Goal: Information Seeking & Learning: Learn about a topic

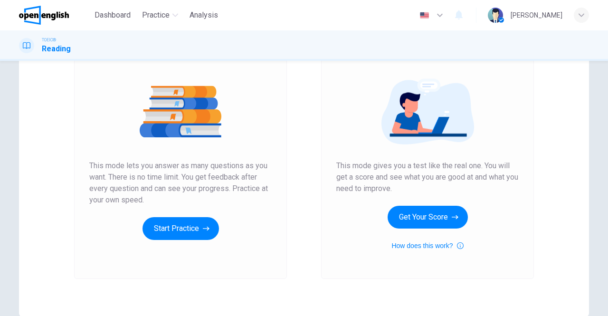
scroll to position [95, 0]
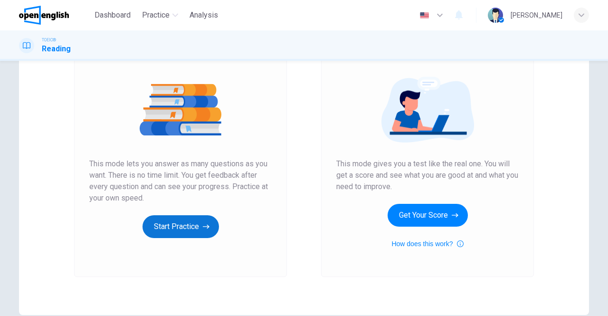
click at [176, 227] on button "Start Practice" at bounding box center [180, 226] width 76 height 23
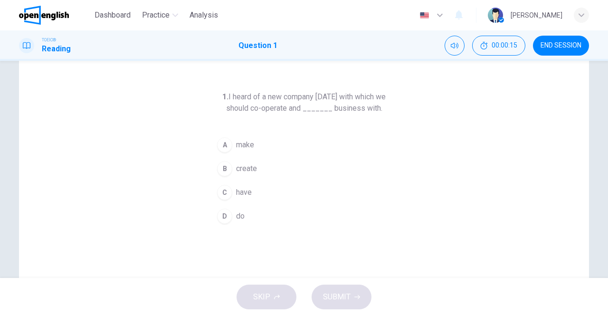
scroll to position [47, 0]
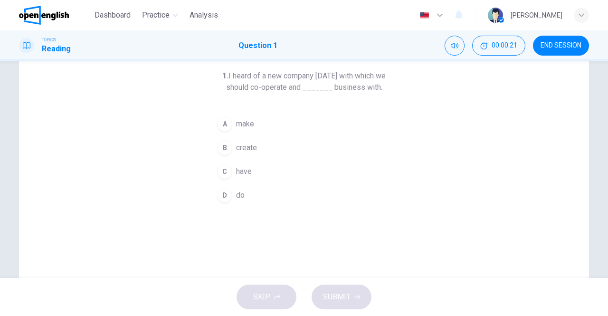
click at [225, 121] on div "A" at bounding box center [224, 123] width 15 height 15
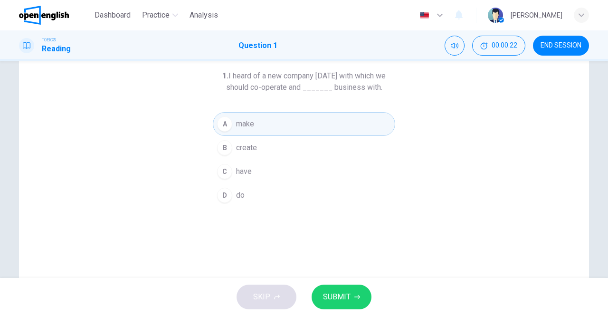
click at [226, 204] on button "D do" at bounding box center [304, 195] width 182 height 24
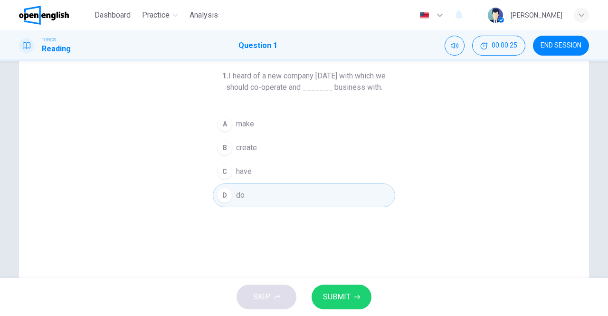
click at [220, 121] on div "A" at bounding box center [224, 123] width 15 height 15
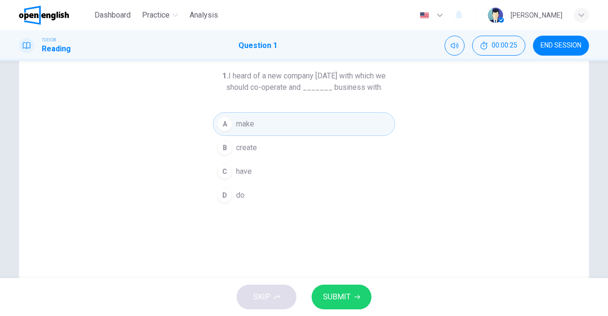
click at [338, 291] on span "SUBMIT" at bounding box center [337, 296] width 28 height 13
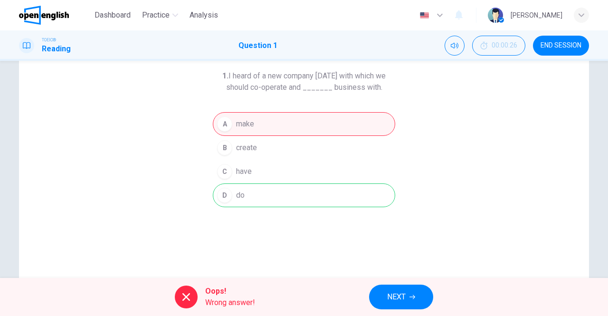
click at [394, 296] on span "NEXT" at bounding box center [396, 296] width 19 height 13
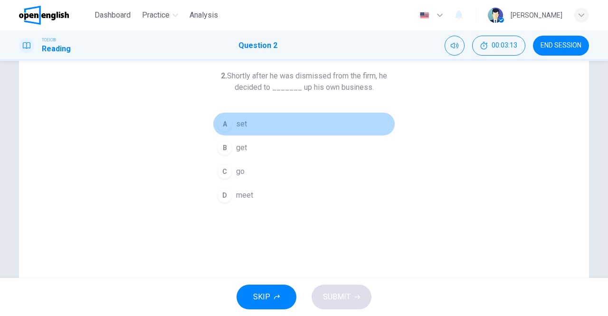
click at [225, 121] on div "A" at bounding box center [224, 123] width 15 height 15
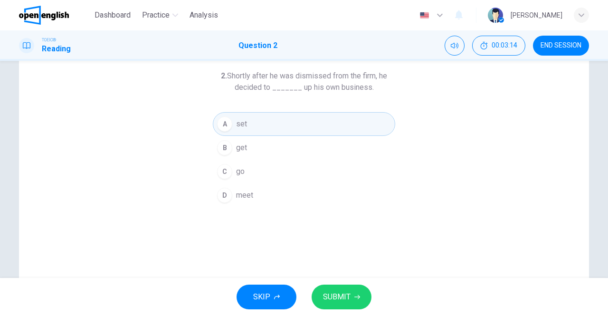
click at [335, 297] on span "SUBMIT" at bounding box center [337, 296] width 28 height 13
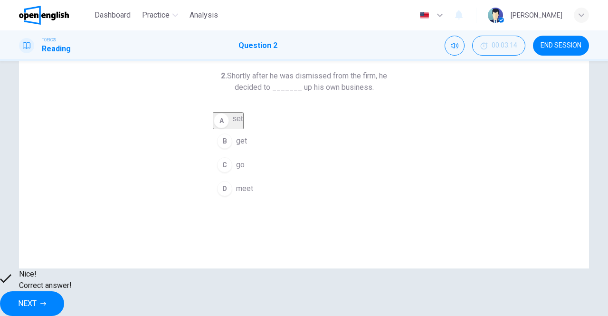
click at [384, 245] on div "2. Shortly after he was dismissed from the firm, he decided to _______ up his o…" at bounding box center [304, 197] width 570 height 330
click at [64, 296] on button "NEXT" at bounding box center [32, 303] width 64 height 25
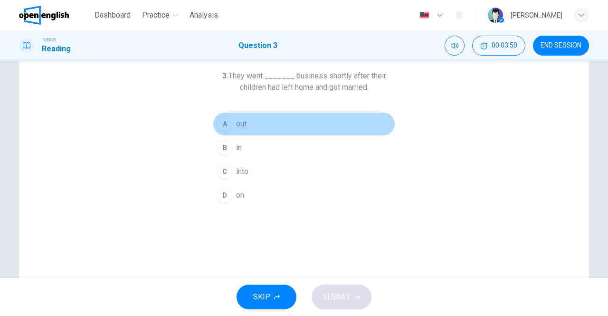
click at [221, 126] on div "A" at bounding box center [224, 123] width 15 height 15
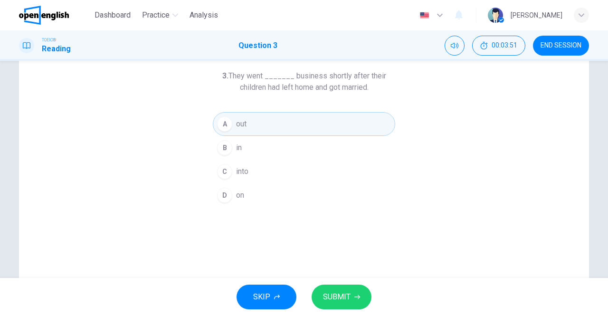
click at [356, 304] on button "SUBMIT" at bounding box center [342, 296] width 60 height 25
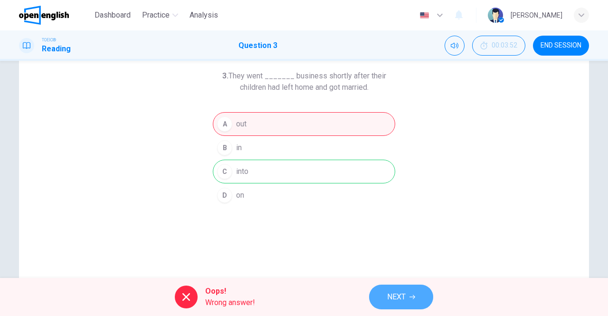
click at [403, 300] on span "NEXT" at bounding box center [396, 296] width 19 height 13
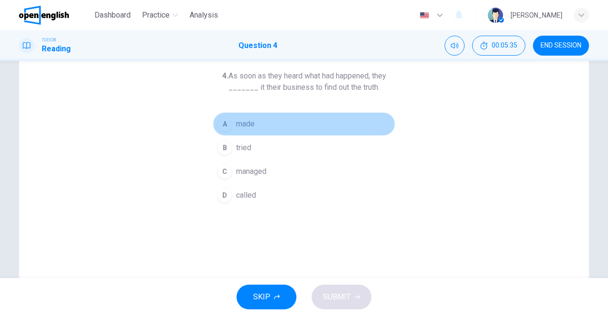
click at [223, 121] on div "A" at bounding box center [224, 123] width 15 height 15
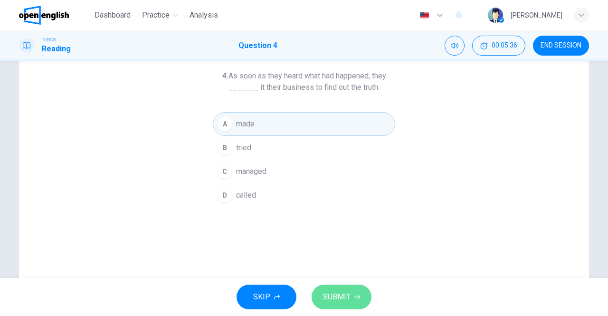
click at [341, 295] on span "SUBMIT" at bounding box center [337, 296] width 28 height 13
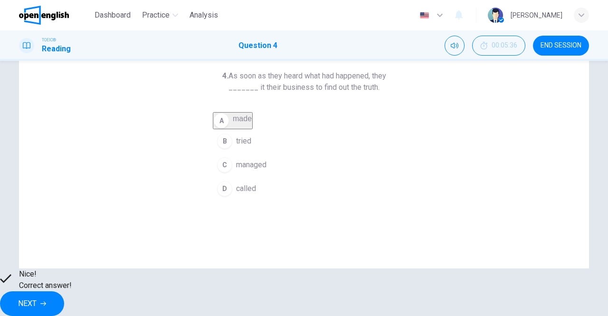
click at [37, 297] on span "NEXT" at bounding box center [27, 303] width 19 height 13
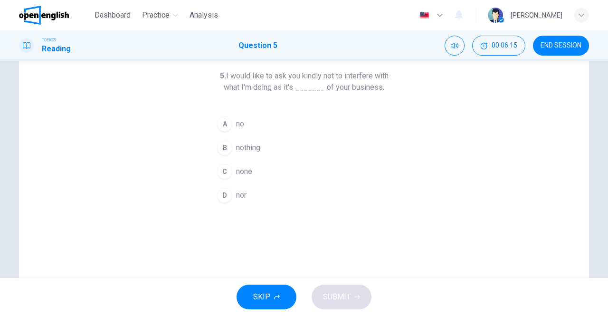
click at [221, 118] on div "A" at bounding box center [224, 123] width 15 height 15
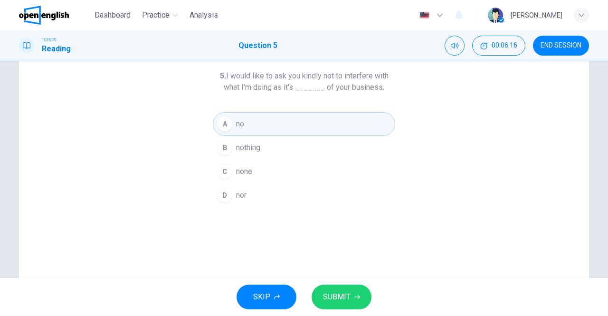
click at [340, 289] on button "SUBMIT" at bounding box center [342, 296] width 60 height 25
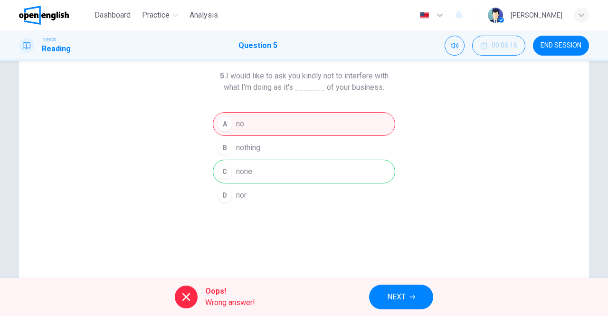
click at [400, 296] on span "NEXT" at bounding box center [396, 296] width 19 height 13
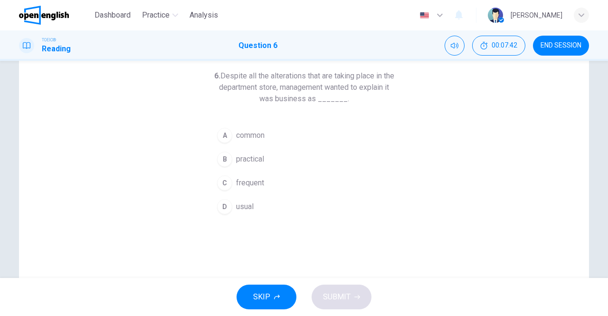
click at [225, 134] on div "A" at bounding box center [224, 135] width 15 height 15
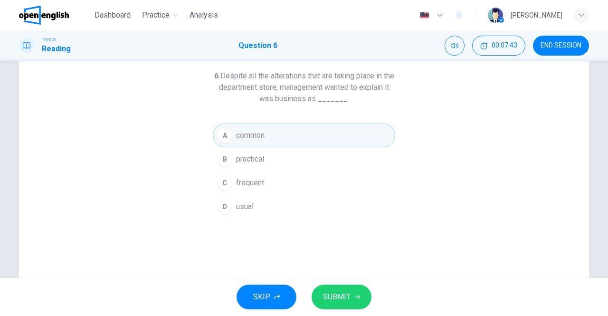
click at [340, 300] on span "SUBMIT" at bounding box center [337, 296] width 28 height 13
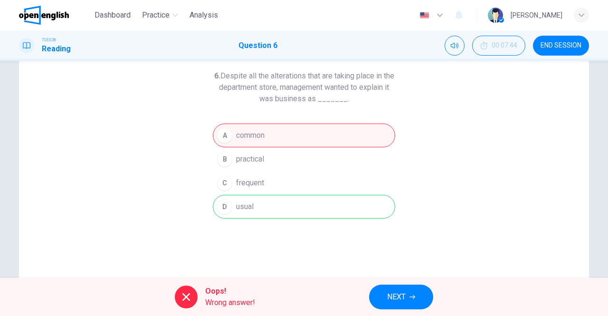
click at [402, 301] on span "NEXT" at bounding box center [396, 296] width 19 height 13
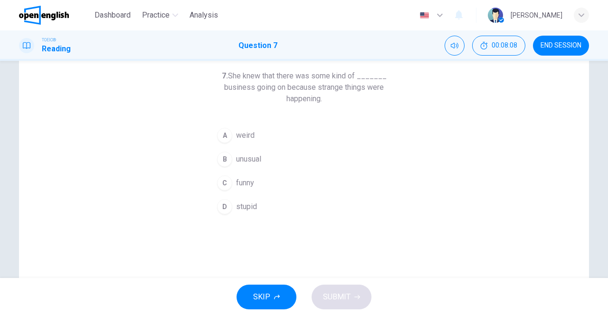
click at [227, 134] on div "A" at bounding box center [224, 135] width 15 height 15
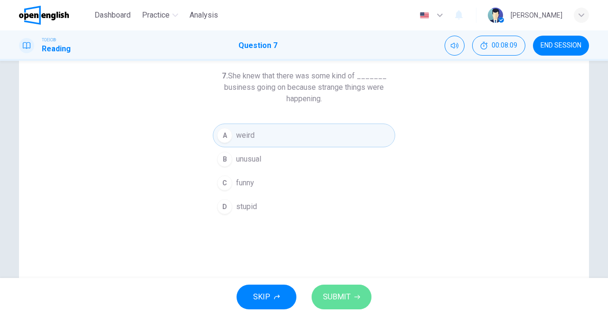
drag, startPoint x: 351, startPoint y: 302, endPoint x: 353, endPoint y: 255, distance: 46.6
click at [351, 301] on button "SUBMIT" at bounding box center [342, 296] width 60 height 25
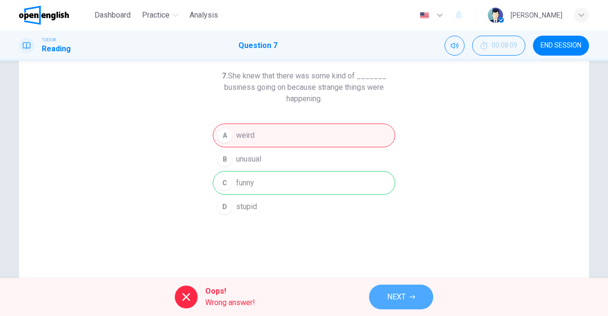
click at [397, 301] on span "NEXT" at bounding box center [396, 296] width 19 height 13
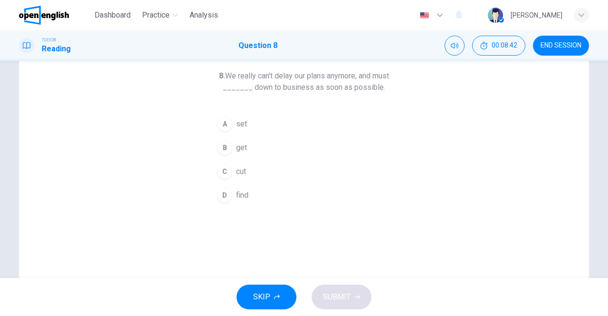
click at [228, 193] on div "D" at bounding box center [224, 195] width 15 height 15
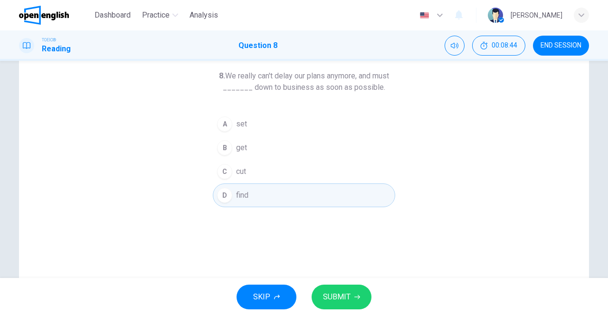
click at [339, 294] on span "SUBMIT" at bounding box center [337, 296] width 28 height 13
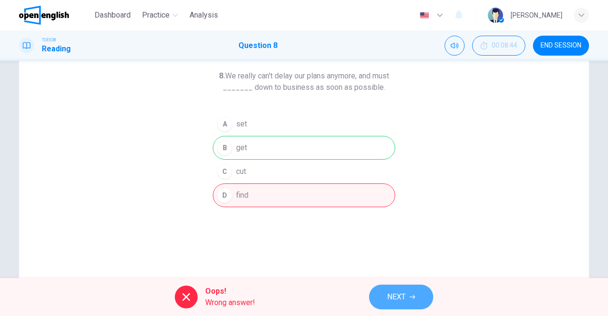
click at [420, 293] on button "NEXT" at bounding box center [401, 296] width 64 height 25
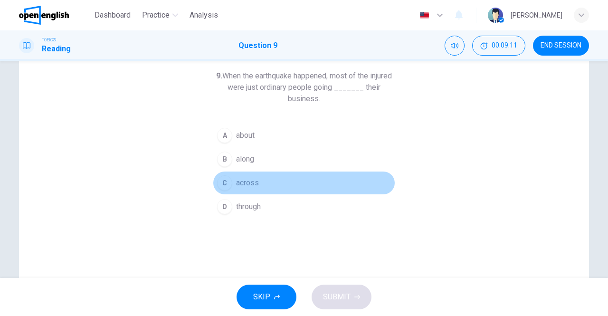
click at [224, 178] on div "C" at bounding box center [224, 182] width 15 height 15
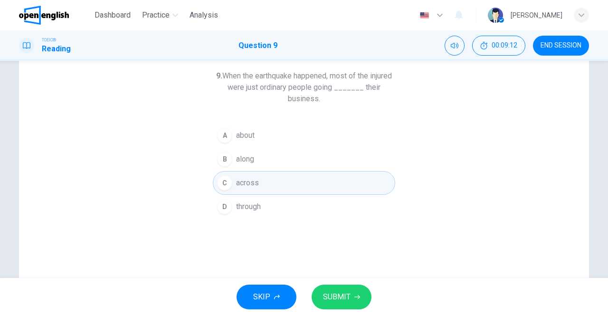
click at [350, 297] on button "SUBMIT" at bounding box center [342, 296] width 60 height 25
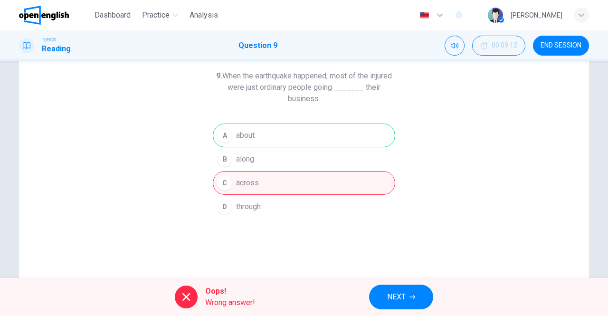
click at [411, 296] on icon "button" at bounding box center [412, 297] width 6 height 6
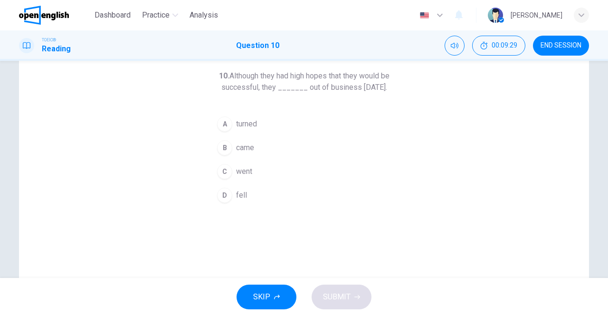
click at [223, 179] on div "C" at bounding box center [224, 171] width 15 height 15
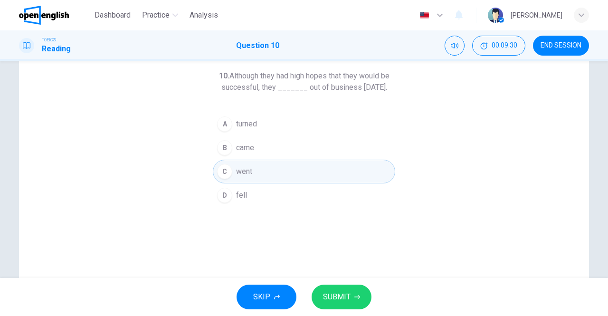
click at [331, 290] on span "SUBMIT" at bounding box center [337, 296] width 28 height 13
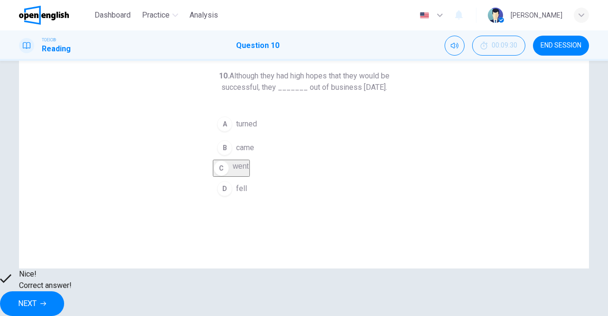
click at [64, 300] on button "NEXT" at bounding box center [32, 303] width 64 height 25
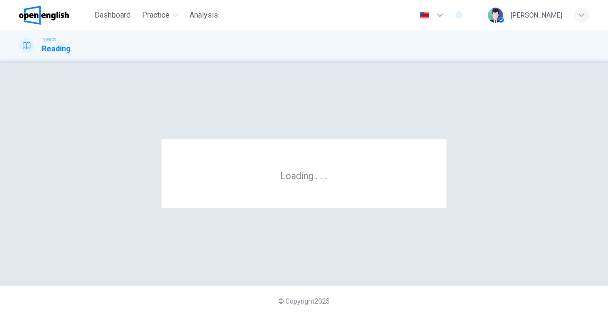
scroll to position [0, 0]
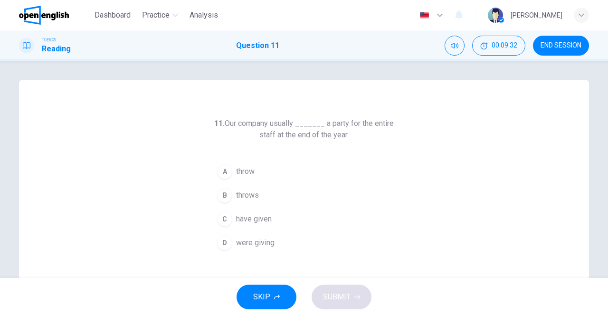
click at [567, 46] on span "END SESSION" at bounding box center [560, 46] width 41 height 8
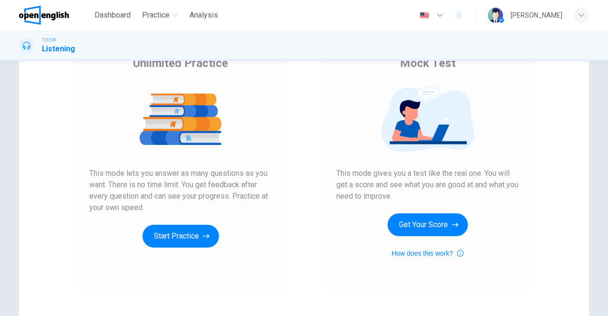
scroll to position [95, 0]
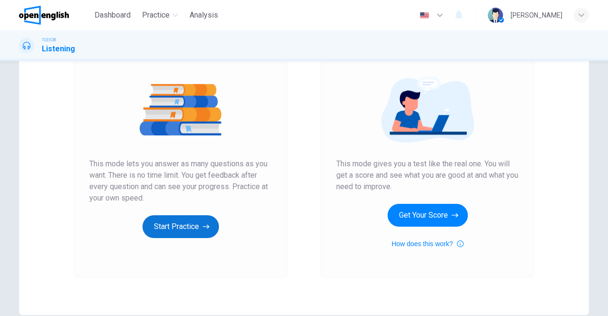
click at [178, 224] on button "Start Practice" at bounding box center [180, 226] width 76 height 23
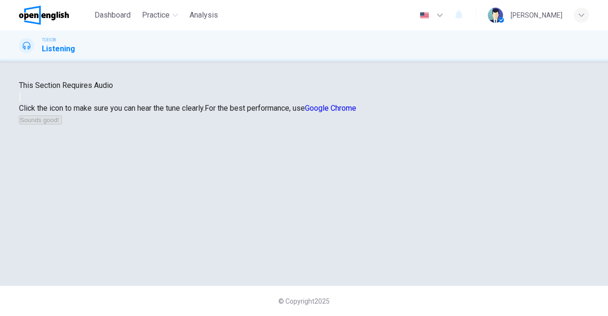
click at [20, 99] on icon "button" at bounding box center [20, 99] width 0 height 0
click at [63, 122] on icon "button" at bounding box center [63, 122] width 0 height 0
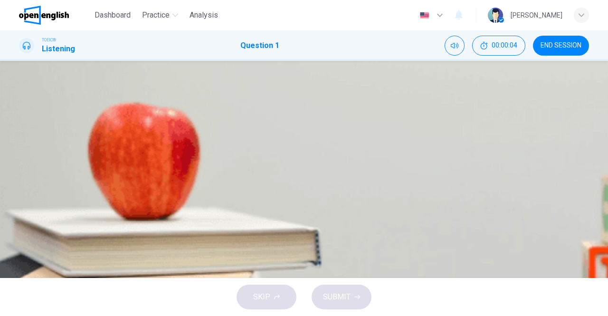
scroll to position [0, 0]
click at [20, 205] on icon "button" at bounding box center [20, 205] width 0 height 0
type input "*"
click at [20, 229] on icon "Click to see the audio transcription" at bounding box center [20, 229] width 0 height 0
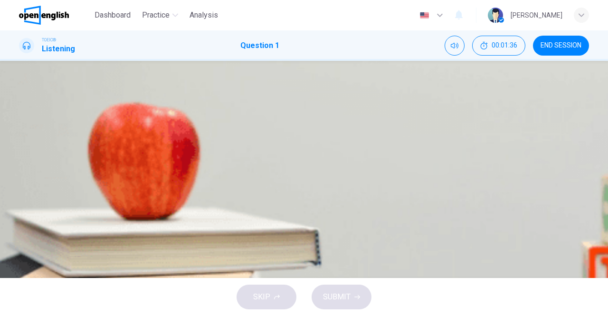
click at [38, 181] on div "C" at bounding box center [30, 173] width 15 height 15
click at [345, 298] on span "SUBMIT" at bounding box center [337, 296] width 28 height 13
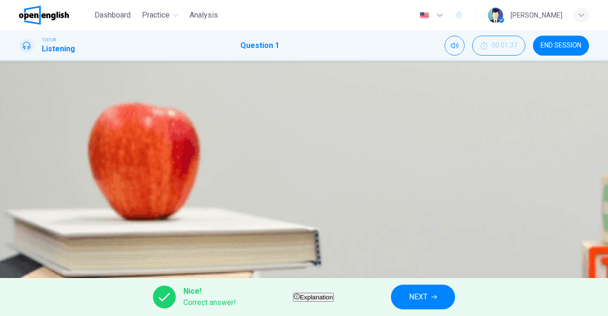
click at [427, 293] on span "NEXT" at bounding box center [418, 296] width 19 height 13
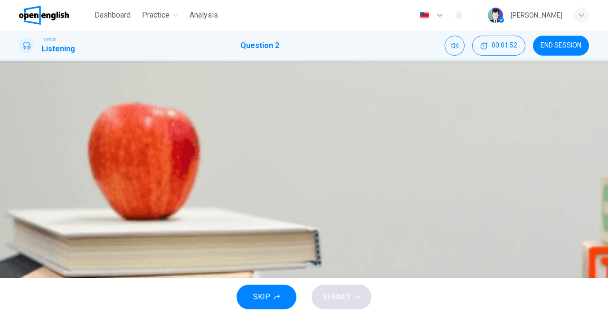
click at [20, 205] on icon "button" at bounding box center [20, 205] width 0 height 0
click at [21, 223] on button "Click to see the audio transcription" at bounding box center [20, 227] width 2 height 9
type input "*"
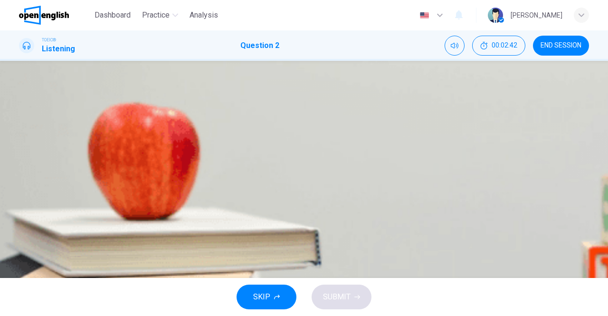
click at [38, 181] on div "C" at bounding box center [30, 173] width 15 height 15
click at [351, 298] on button "SUBMIT" at bounding box center [342, 296] width 60 height 25
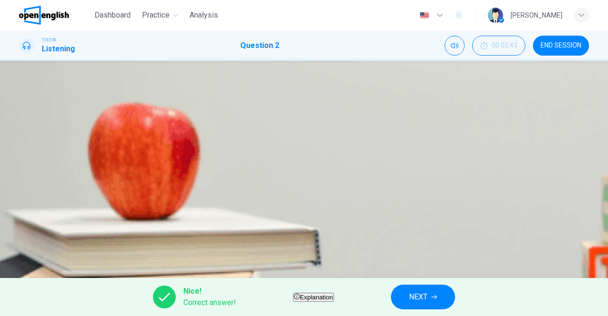
click at [427, 297] on span "NEXT" at bounding box center [418, 296] width 19 height 13
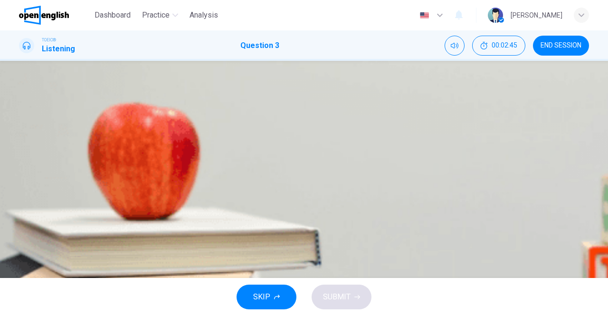
click at [31, 205] on icon "button" at bounding box center [26, 210] width 10 height 11
click at [38, 133] on div "A" at bounding box center [30, 125] width 15 height 15
type input "*"
click at [348, 291] on span "SUBMIT" at bounding box center [337, 296] width 28 height 13
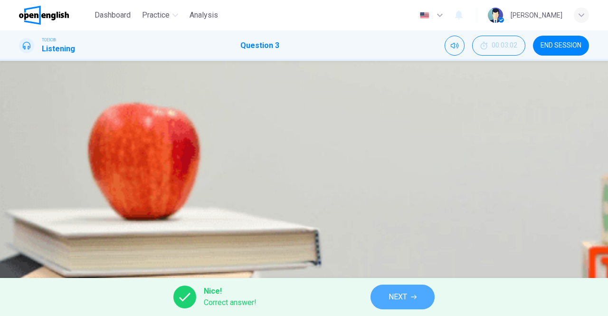
click at [396, 292] on span "NEXT" at bounding box center [397, 296] width 19 height 13
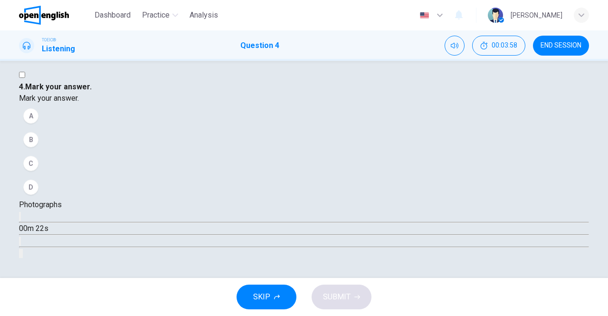
scroll to position [47, 0]
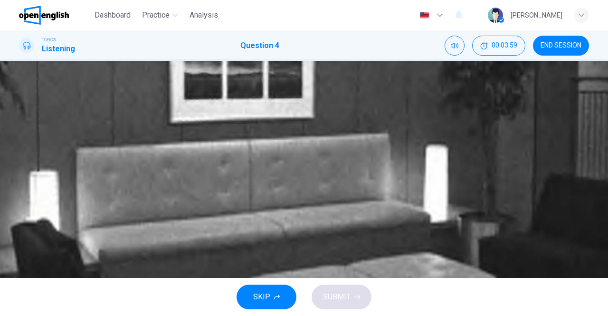
click at [29, 218] on icon "button" at bounding box center [26, 223] width 10 height 11
type input "**"
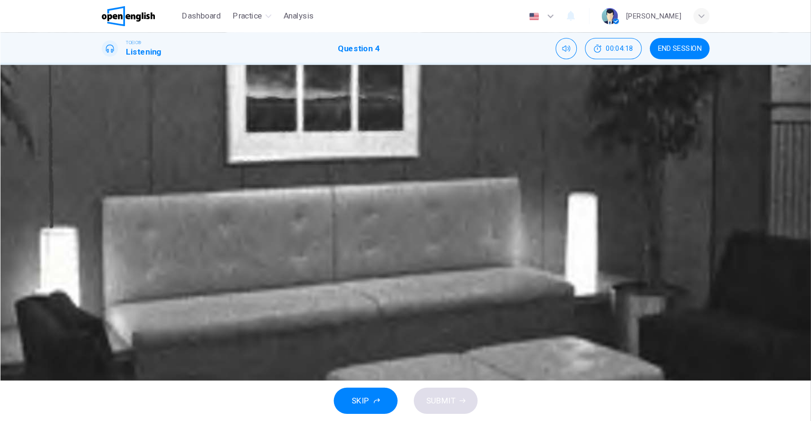
scroll to position [46, 0]
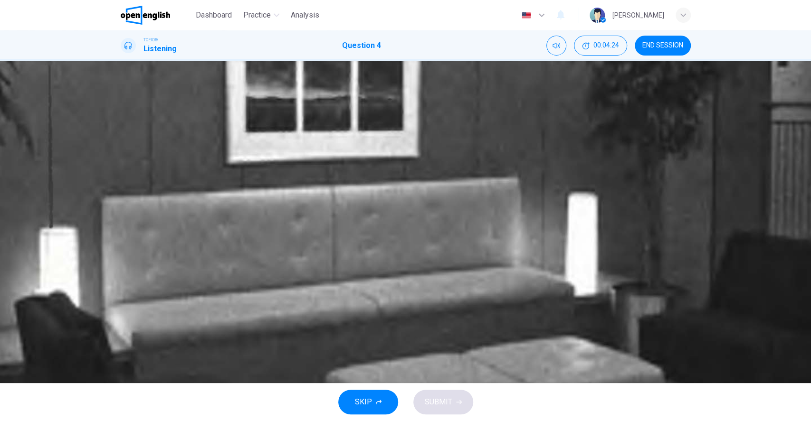
click at [129, 228] on icon "button" at bounding box center [127, 233] width 10 height 11
click at [140, 181] on div "C" at bounding box center [132, 173] width 15 height 15
click at [449, 315] on span "SUBMIT" at bounding box center [439, 402] width 28 height 13
type input "*"
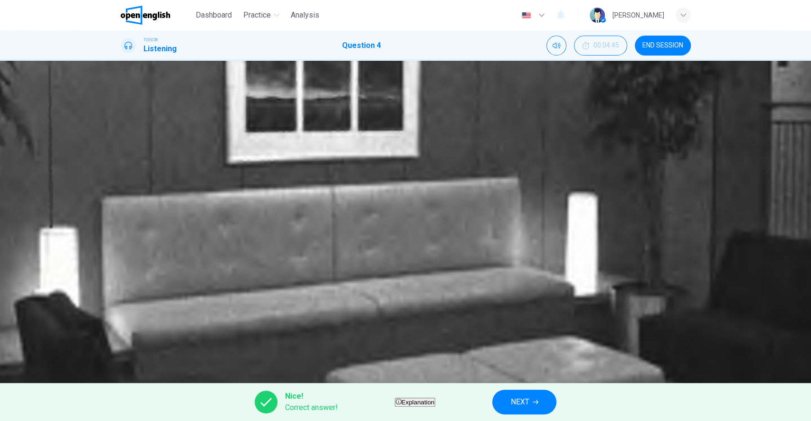
click at [556, 315] on button "NEXT" at bounding box center [524, 402] width 64 height 25
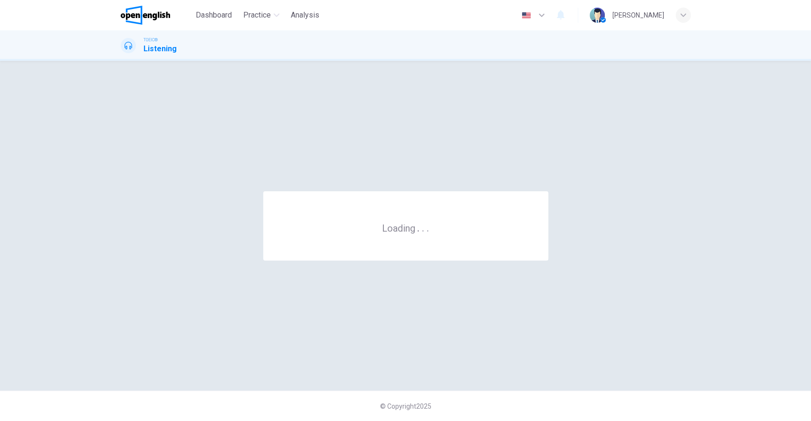
scroll to position [0, 0]
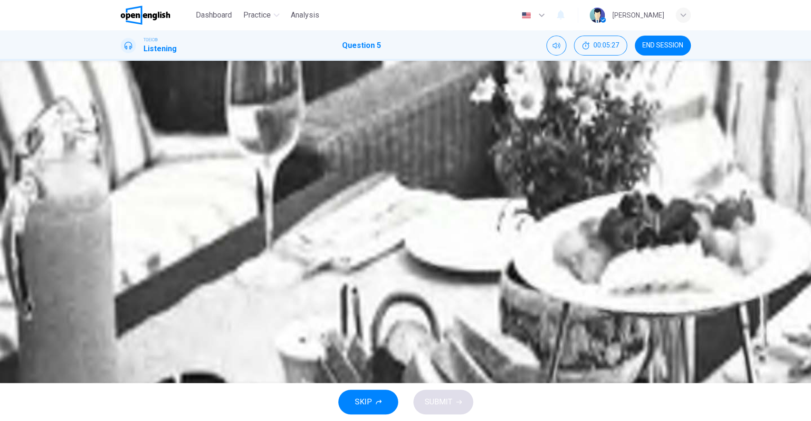
click at [125, 228] on icon "button" at bounding box center [127, 233] width 10 height 11
type input "**"
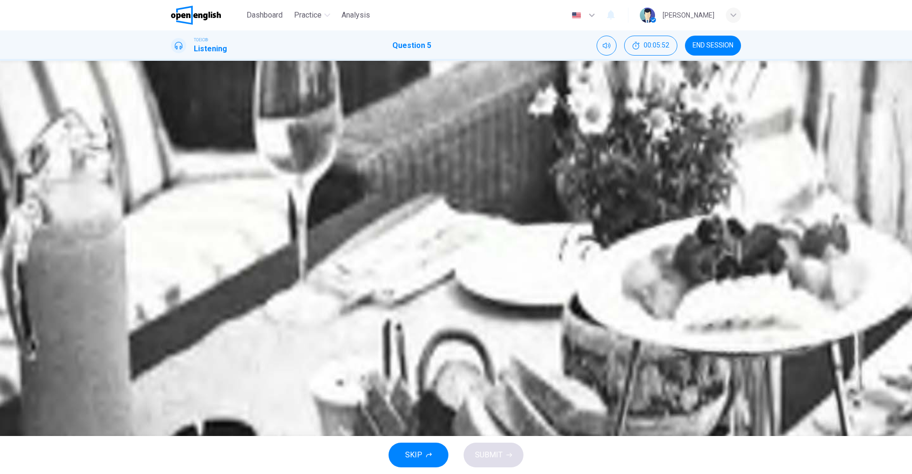
click at [172, 228] on icon "button" at bounding box center [172, 228] width 0 height 0
click at [173, 246] on button "Click to see the audio transcription" at bounding box center [172, 250] width 2 height 9
type input "*"
click at [190, 181] on div "C" at bounding box center [182, 173] width 15 height 15
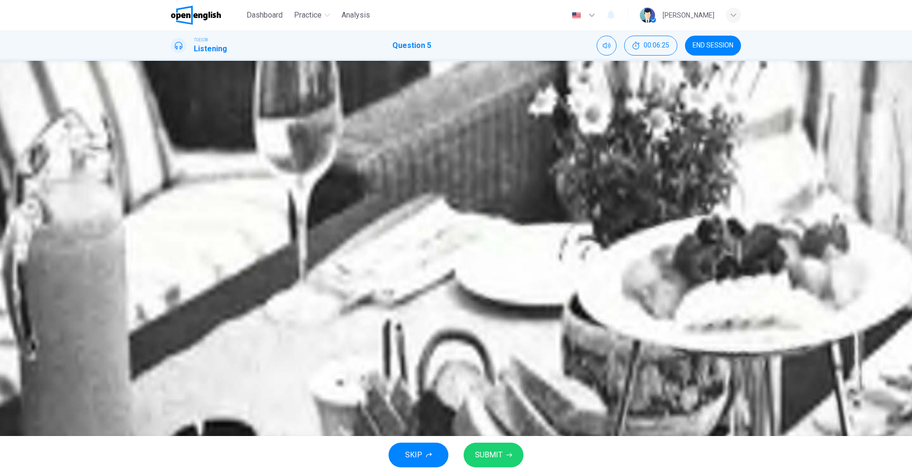
click at [487, 315] on span "SUBMIT" at bounding box center [489, 454] width 28 height 13
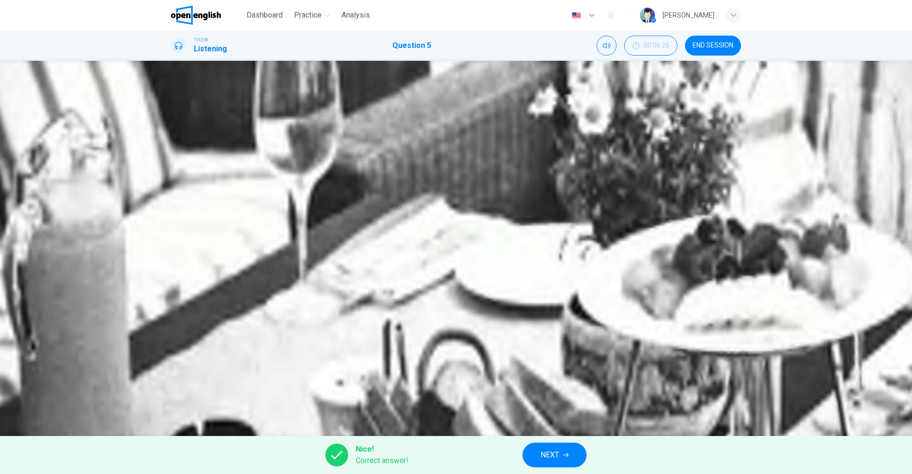
click at [550, 315] on span "NEXT" at bounding box center [549, 454] width 19 height 13
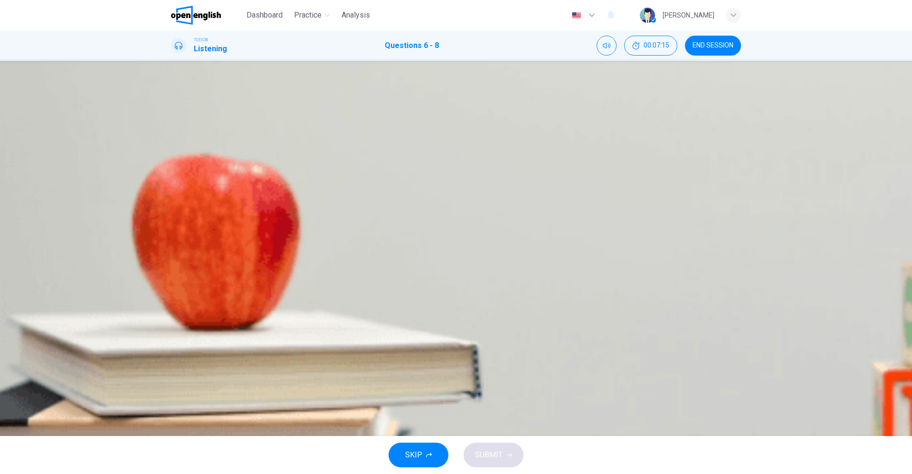
click at [172, 315] on icon "button" at bounding box center [172, 464] width 0 height 0
click at [173, 315] on button "button" at bounding box center [172, 461] width 2 height 9
click at [190, 181] on div "C" at bounding box center [182, 173] width 15 height 15
click at [190, 299] on div "C" at bounding box center [182, 290] width 15 height 15
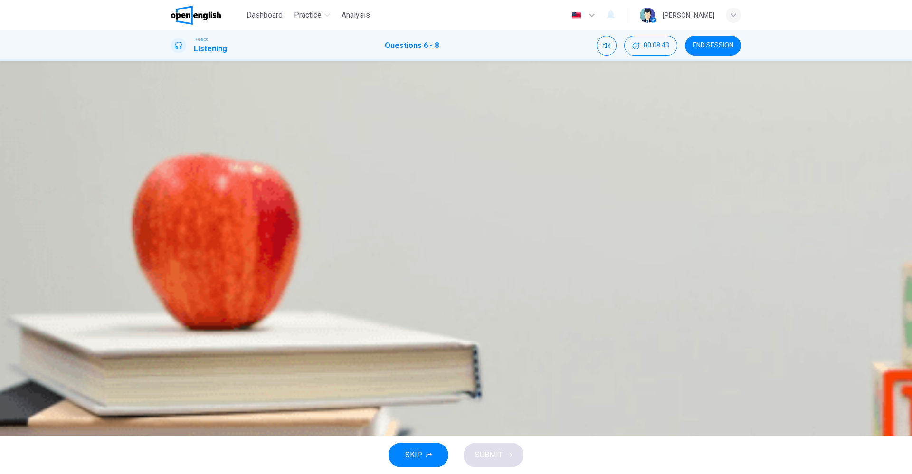
click at [437, 185] on button "C Luxury cars" at bounding box center [456, 173] width 570 height 24
type input "*"
drag, startPoint x: 424, startPoint y: 205, endPoint x: 437, endPoint y: 213, distance: 15.7
click at [190, 181] on div "C" at bounding box center [182, 173] width 15 height 15
click at [245, 297] on span "Twenty percent" at bounding box center [219, 290] width 51 height 11
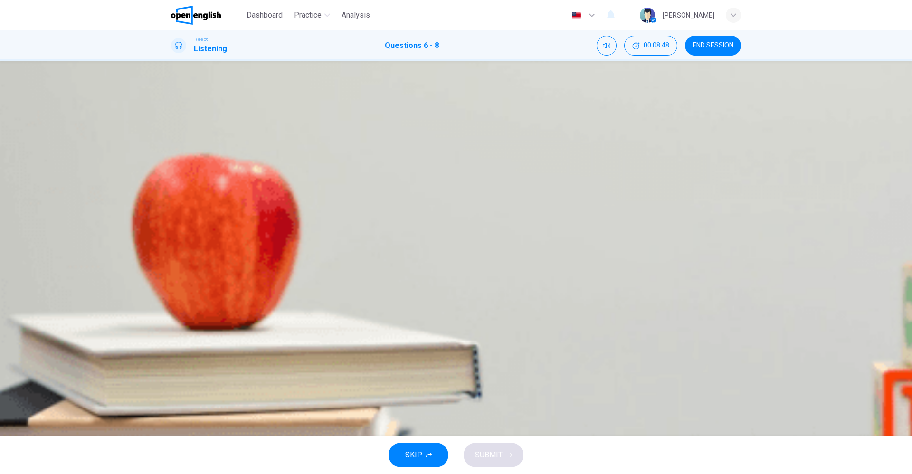
click at [232, 179] on span "Luxury cars" at bounding box center [213, 173] width 38 height 11
click at [481, 99] on h4 "6 . What is being advertised?" at bounding box center [456, 102] width 570 height 23
click at [190, 181] on div "C" at bounding box center [182, 173] width 15 height 15
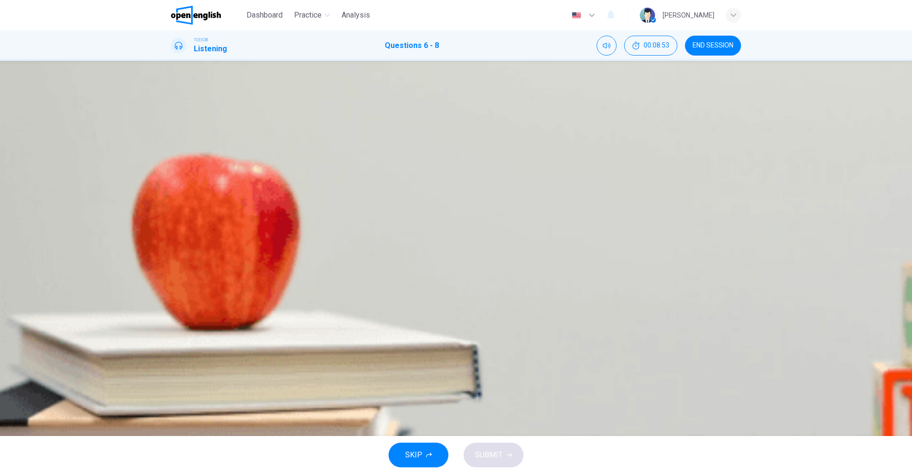
click at [245, 155] on span "Office supplies" at bounding box center [219, 149] width 50 height 11
click at [463, 185] on button "C Luxury cars" at bounding box center [456, 173] width 570 height 24
click at [245, 297] on span "Twenty percent" at bounding box center [219, 290] width 51 height 11
click at [241, 203] on span "Dream homes" at bounding box center [217, 196] width 47 height 11
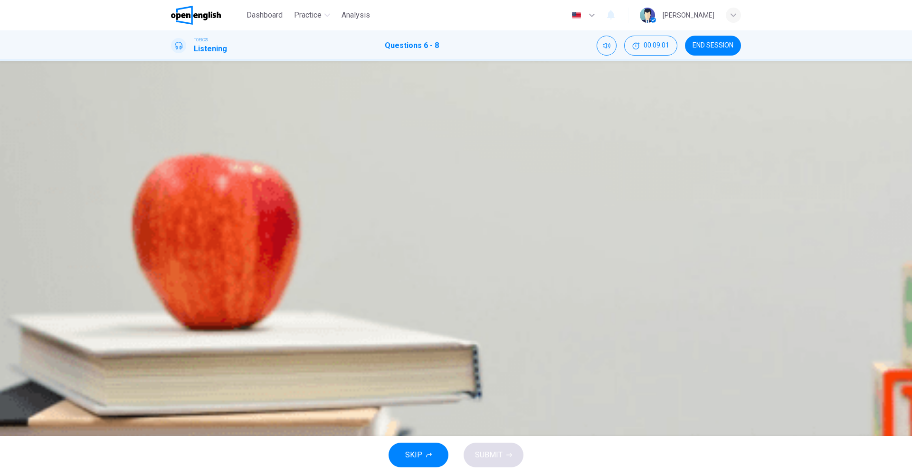
click at [190, 315] on div "B" at bounding box center [182, 385] width 15 height 15
click at [492, 315] on span "SUBMIT" at bounding box center [489, 454] width 28 height 13
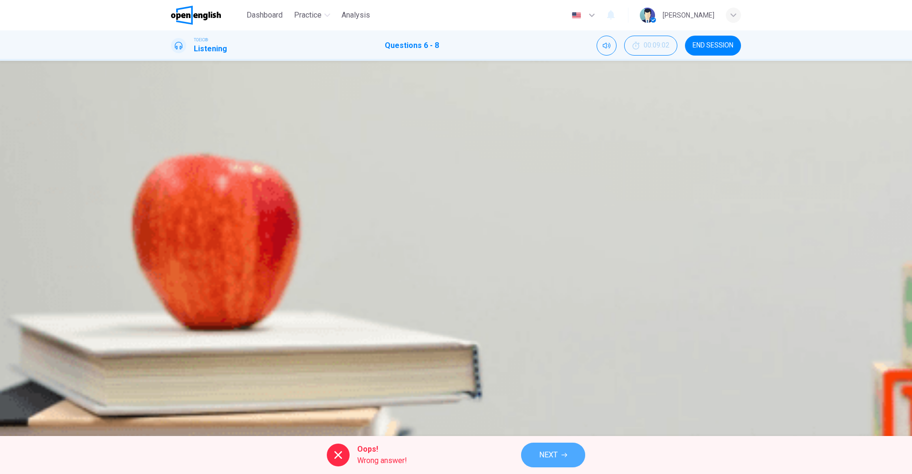
click at [557, 315] on span "NEXT" at bounding box center [548, 454] width 19 height 13
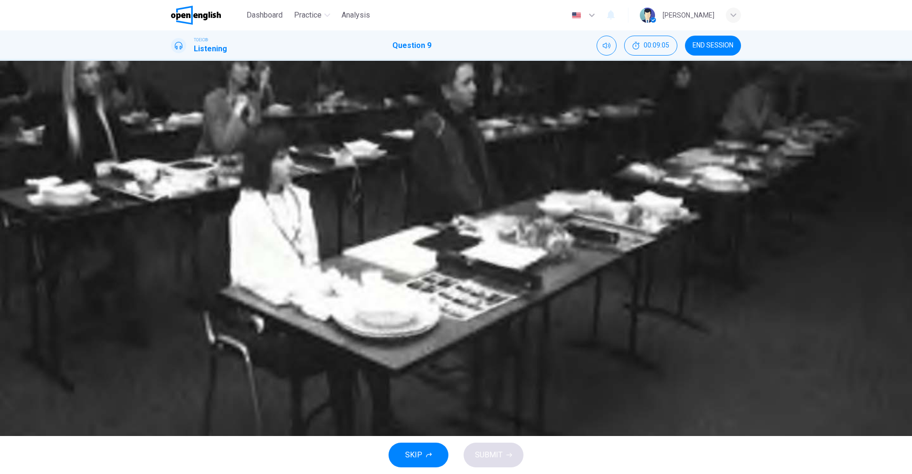
click at [181, 228] on icon "button" at bounding box center [178, 233] width 10 height 11
click at [172, 228] on icon "button" at bounding box center [172, 228] width 0 height 0
click at [173, 222] on button "button" at bounding box center [172, 226] width 2 height 9
click at [190, 157] on div "B" at bounding box center [182, 149] width 15 height 15
click at [490, 315] on span "SUBMIT" at bounding box center [489, 454] width 28 height 13
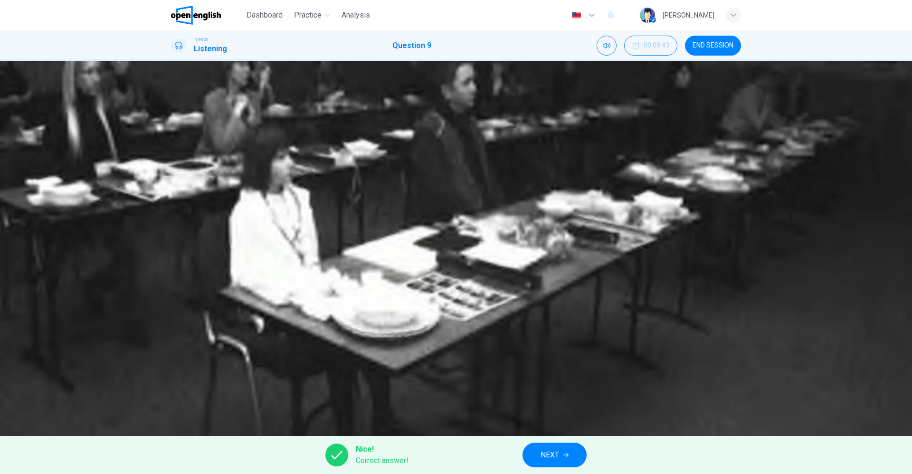
click at [172, 253] on icon "Click to see the audio transcription" at bounding box center [172, 253] width 0 height 0
type input "*"
click at [556, 315] on span "NEXT" at bounding box center [549, 454] width 19 height 13
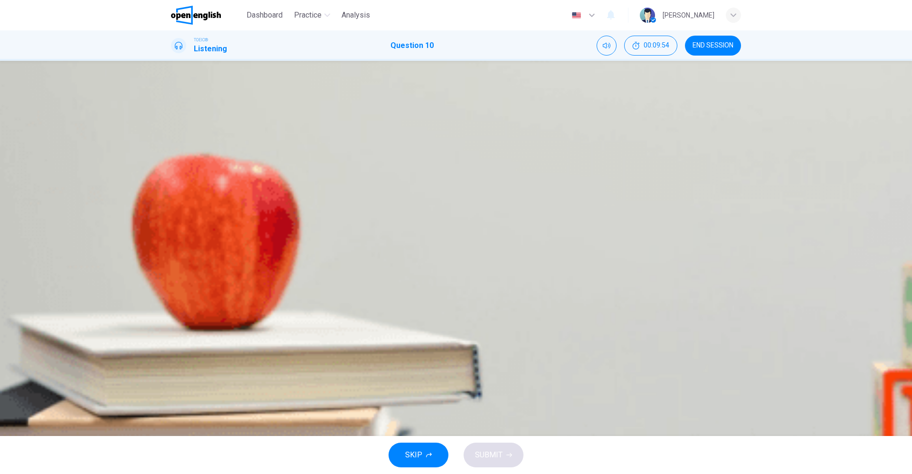
click at [172, 205] on icon "button" at bounding box center [172, 205] width 0 height 0
click at [182, 205] on icon "button" at bounding box center [178, 210] width 10 height 11
click at [172, 205] on icon "button" at bounding box center [172, 205] width 0 height 0
click at [172, 229] on icon "Click to see the audio transcription" at bounding box center [172, 229] width 0 height 0
type input "*"
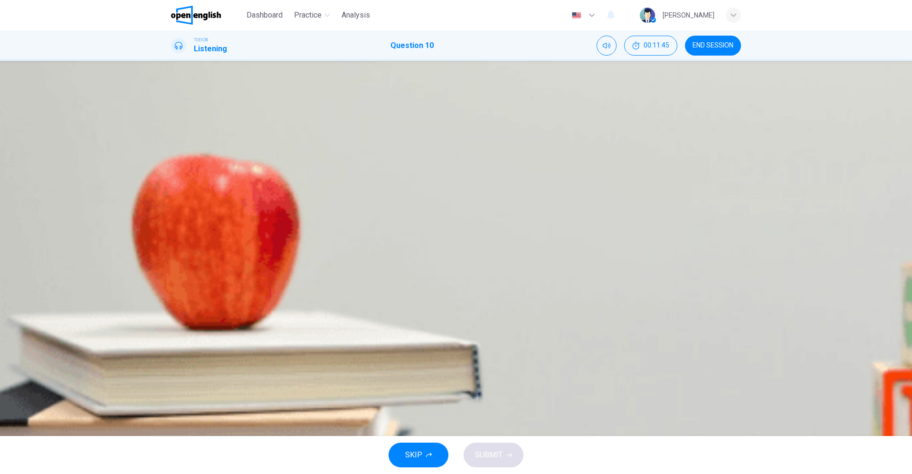
click at [190, 181] on div "C" at bounding box center [182, 173] width 15 height 15
click at [499, 315] on span "SUBMIT" at bounding box center [489, 454] width 28 height 13
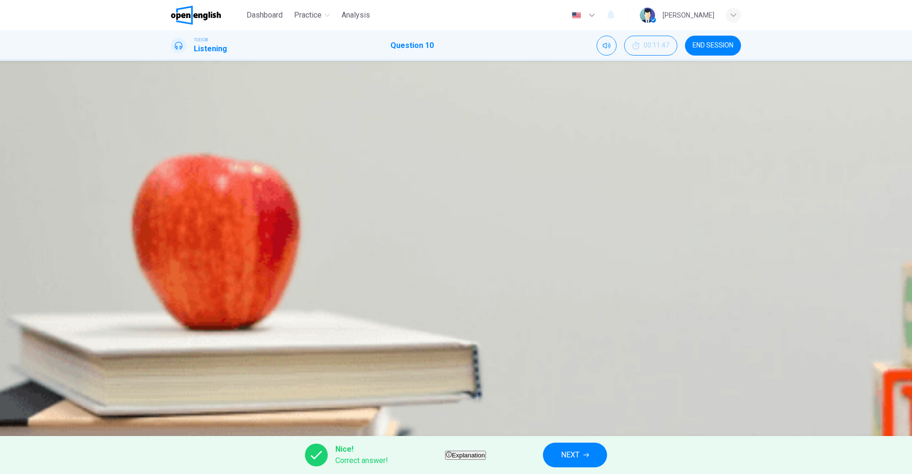
click at [607, 45] on span "END SESSION" at bounding box center [712, 46] width 41 height 8
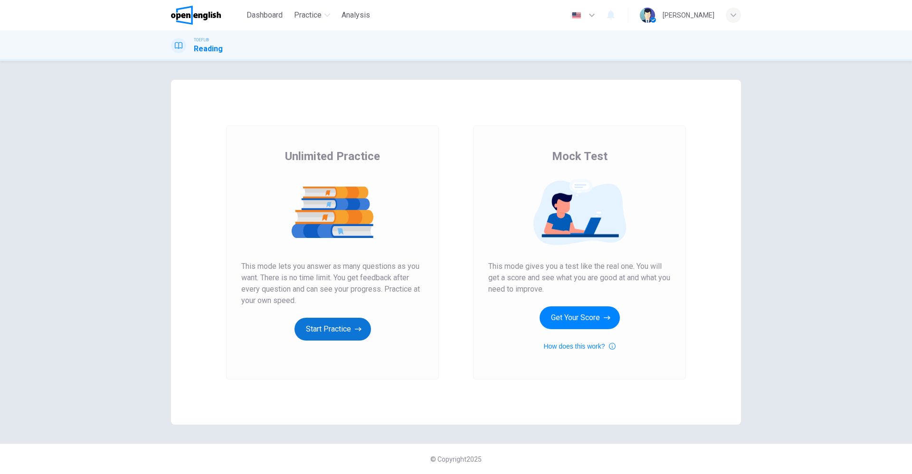
click at [344, 326] on button "Start Practice" at bounding box center [332, 329] width 76 height 23
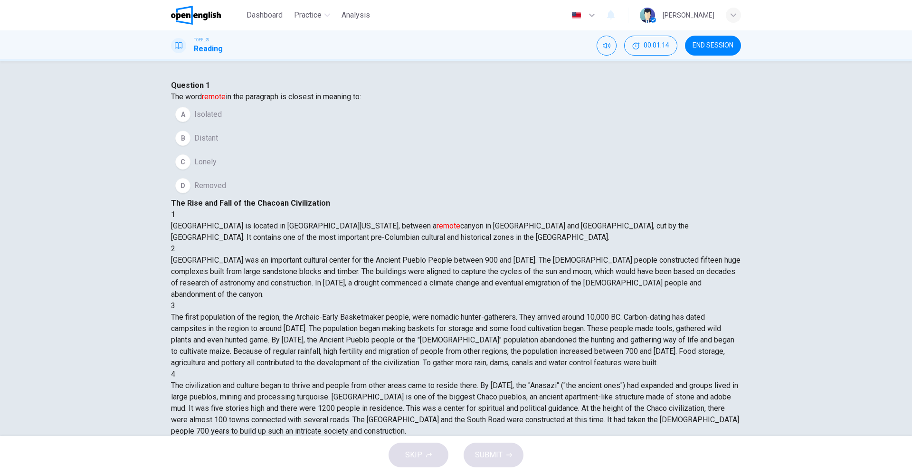
click at [190, 122] on div "A" at bounding box center [182, 114] width 15 height 15
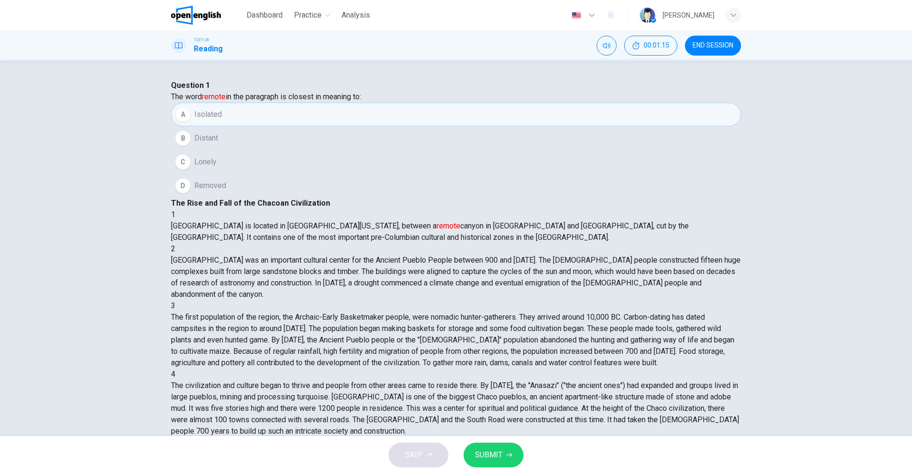
click at [503, 452] on button "SUBMIT" at bounding box center [493, 455] width 60 height 25
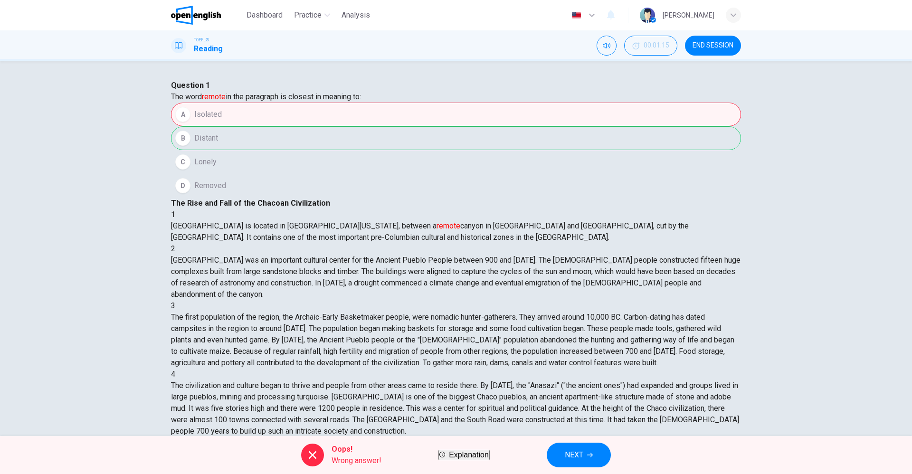
click at [476, 452] on span "Explanation" at bounding box center [469, 455] width 40 height 8
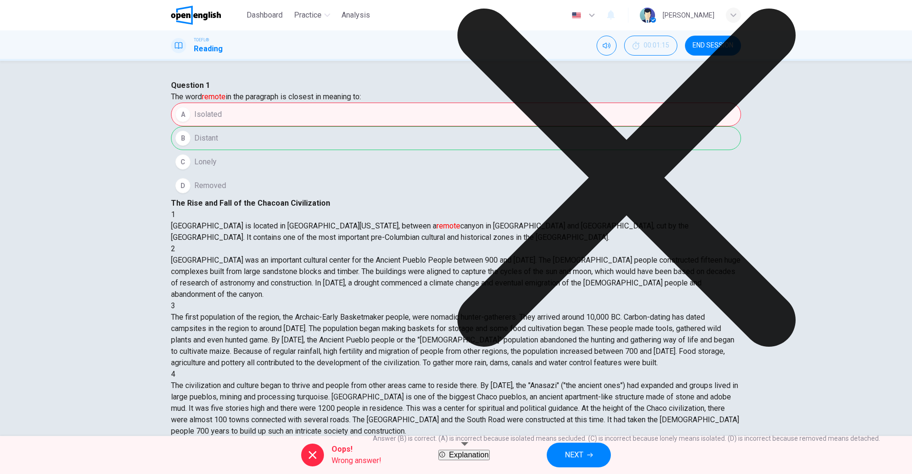
click at [543, 347] on icon at bounding box center [626, 178] width 338 height 338
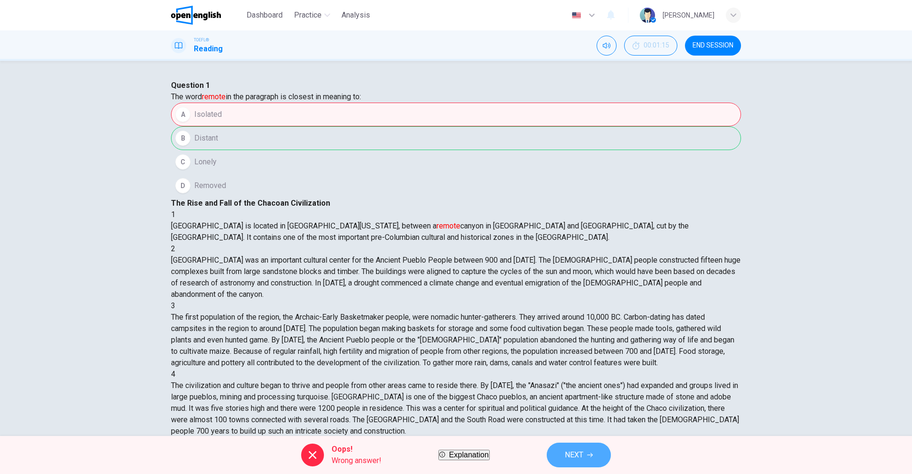
click at [601, 448] on button "NEXT" at bounding box center [579, 455] width 64 height 25
